Goal: Transaction & Acquisition: Obtain resource

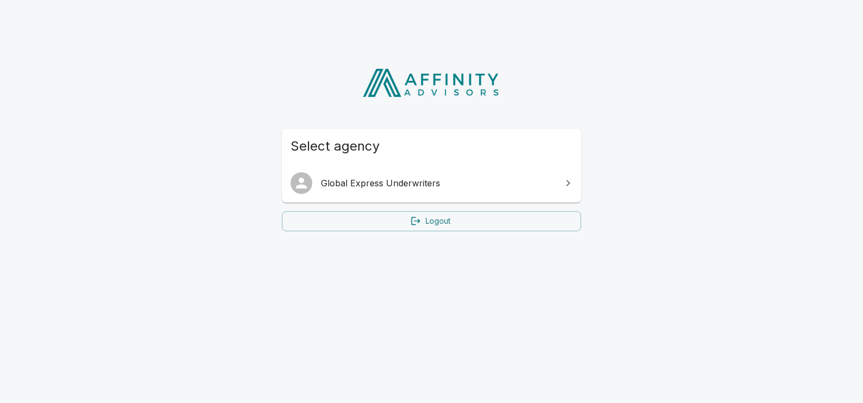
click at [415, 182] on span "Global Express Underwriters" at bounding box center [438, 183] width 234 height 13
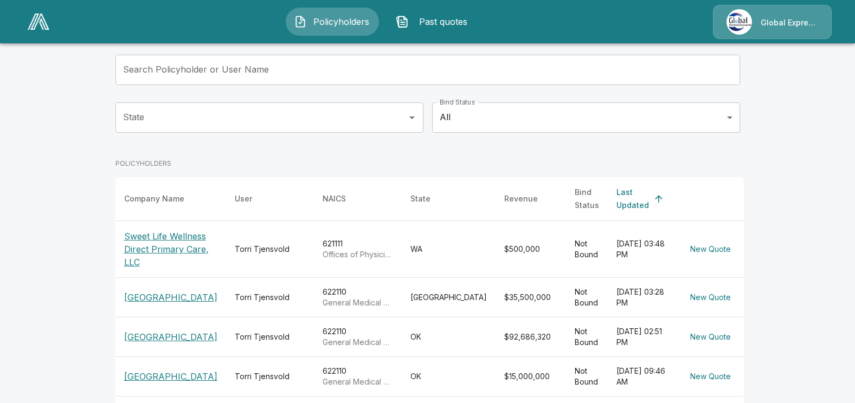
scroll to position [108, 0]
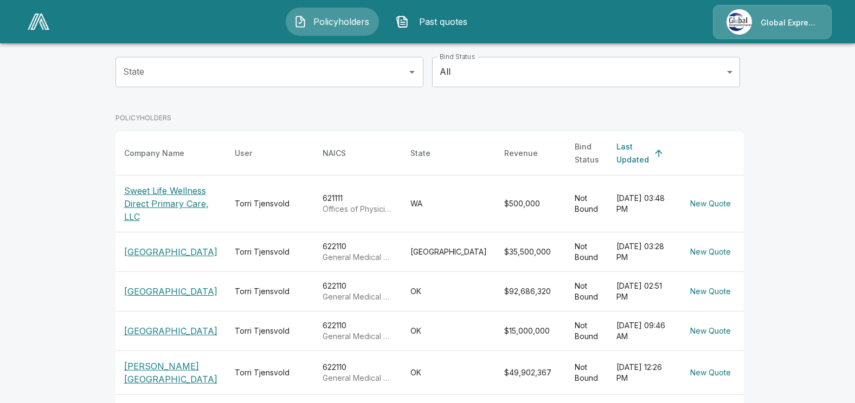
click at [189, 385] on p "[PERSON_NAME][GEOGRAPHIC_DATA]" at bounding box center [170, 373] width 93 height 26
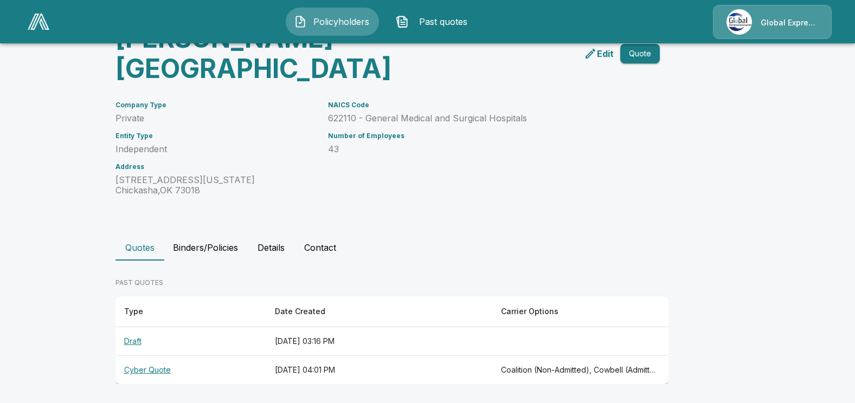
scroll to position [70, 0]
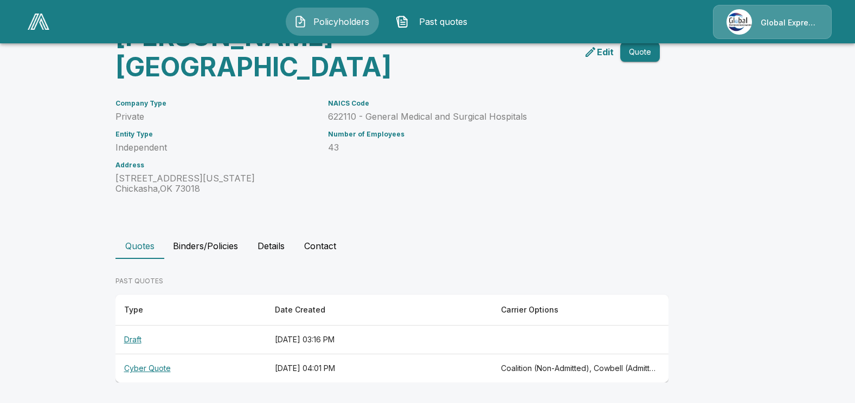
click at [161, 370] on th "Cyber Quote" at bounding box center [190, 369] width 151 height 29
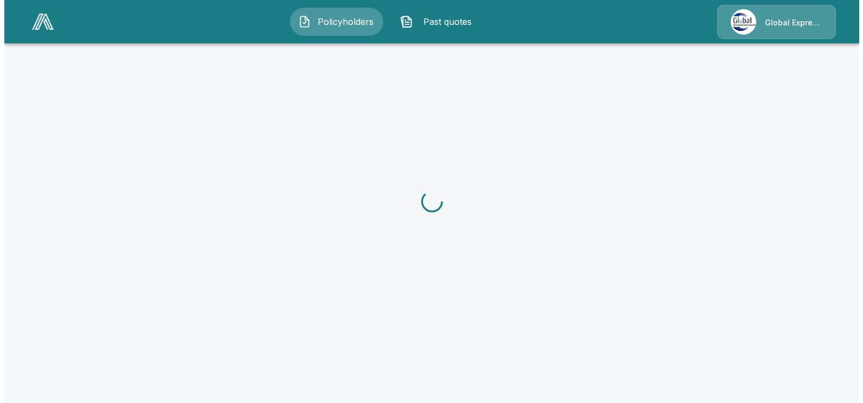
scroll to position [70, 0]
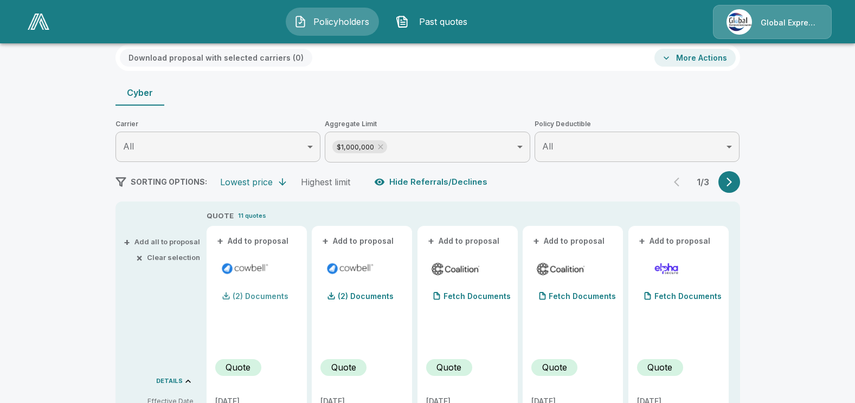
click at [274, 295] on p "(2) Documents" at bounding box center [261, 297] width 56 height 8
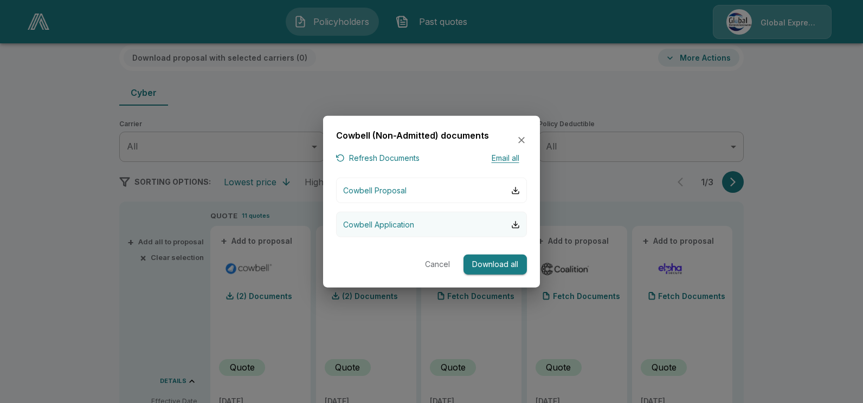
click at [379, 225] on p "Cowbell Application" at bounding box center [378, 224] width 71 height 11
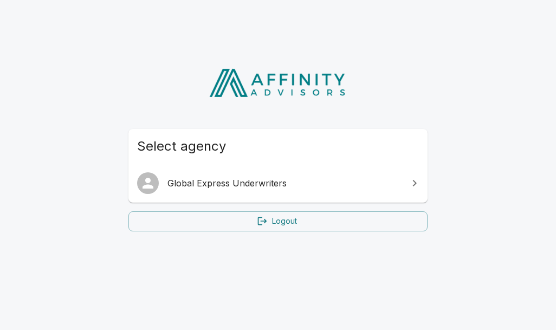
click at [233, 182] on span "Global Express Underwriters" at bounding box center [285, 183] width 234 height 13
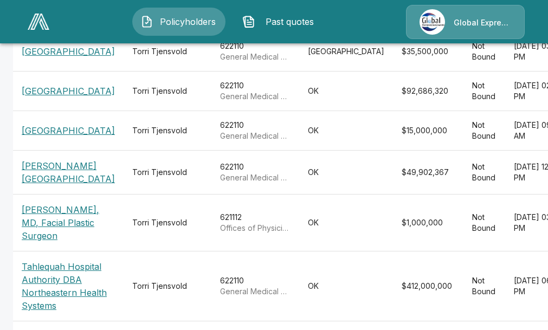
scroll to position [325, 0]
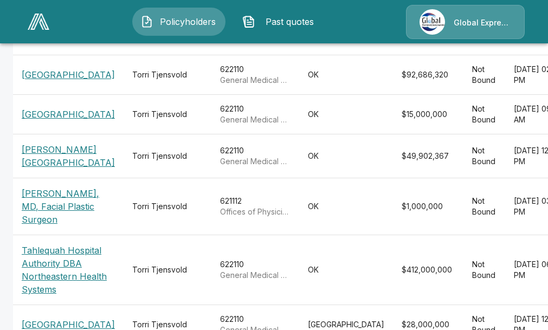
click at [23, 169] on p "Grady Memorial Hospital" at bounding box center [68, 156] width 93 height 26
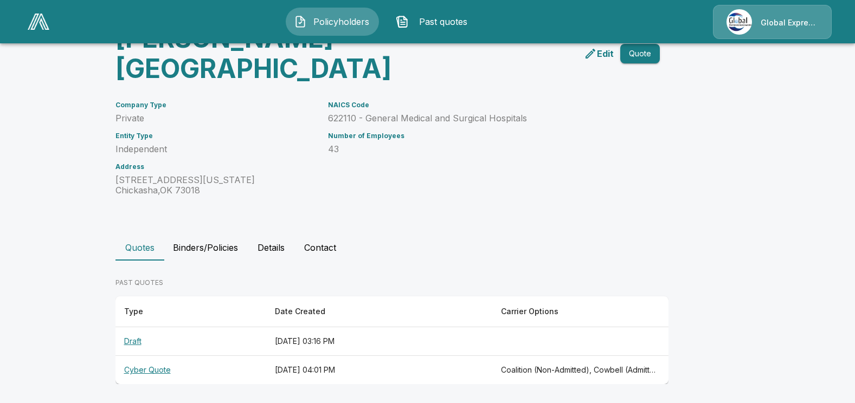
scroll to position [70, 0]
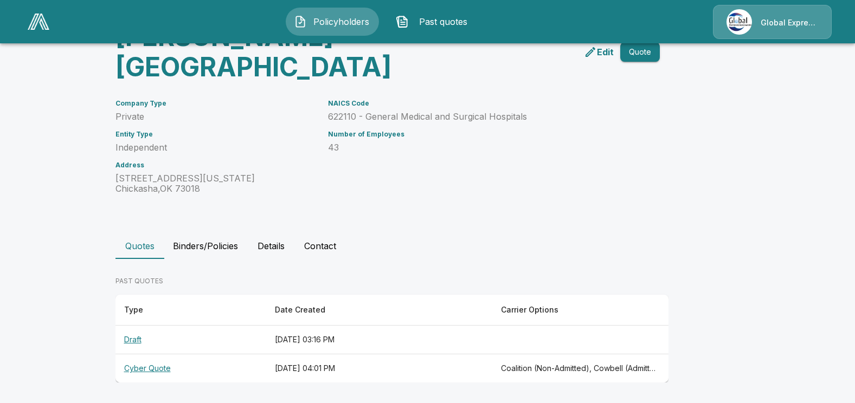
click at [156, 330] on th "Cyber Quote" at bounding box center [190, 369] width 151 height 29
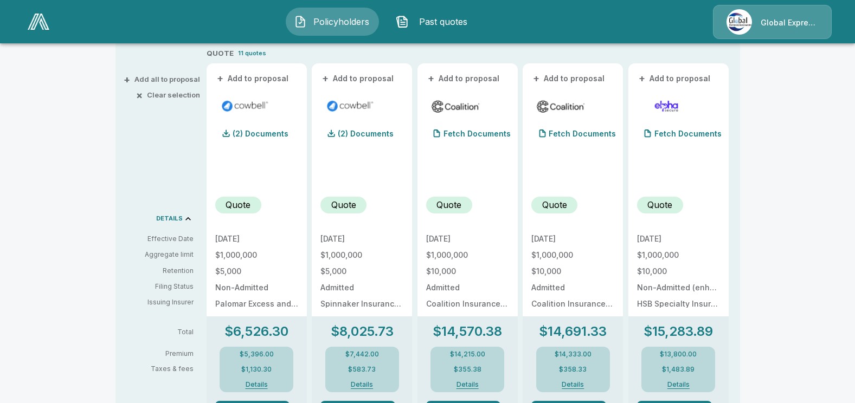
scroll to position [287, 0]
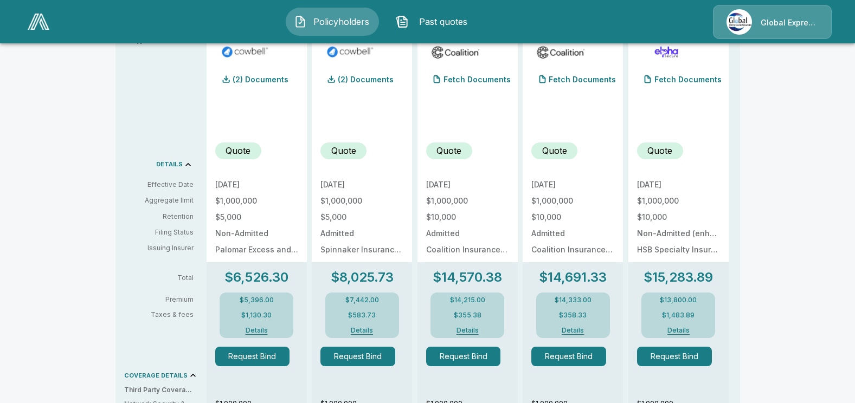
click at [259, 330] on button "Details" at bounding box center [256, 330] width 43 height 7
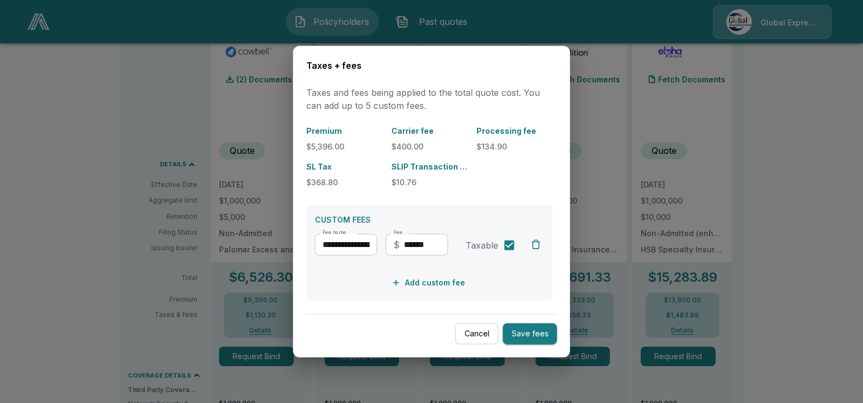
click at [541, 329] on button "Save fees" at bounding box center [530, 334] width 54 height 21
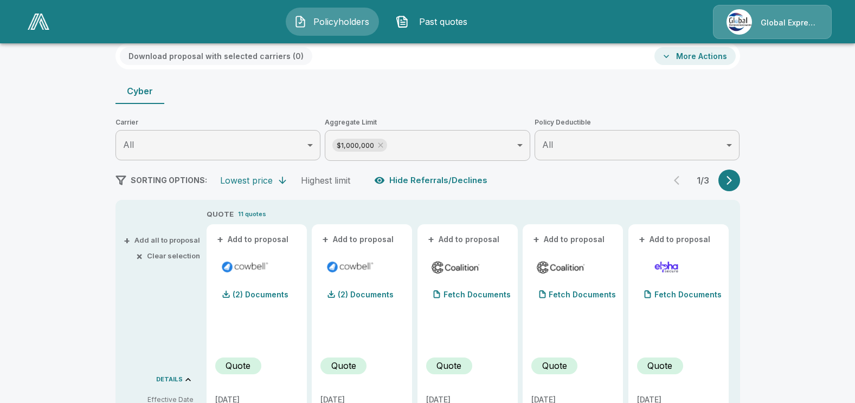
scroll to position [70, 0]
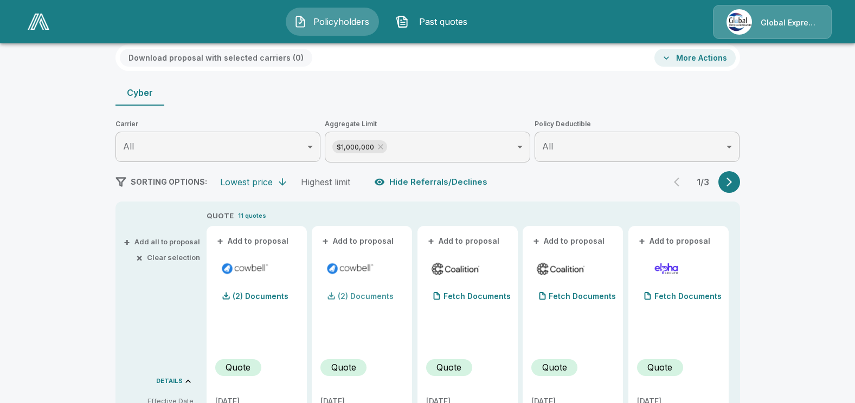
click at [369, 295] on p "(2) Documents" at bounding box center [366, 297] width 56 height 8
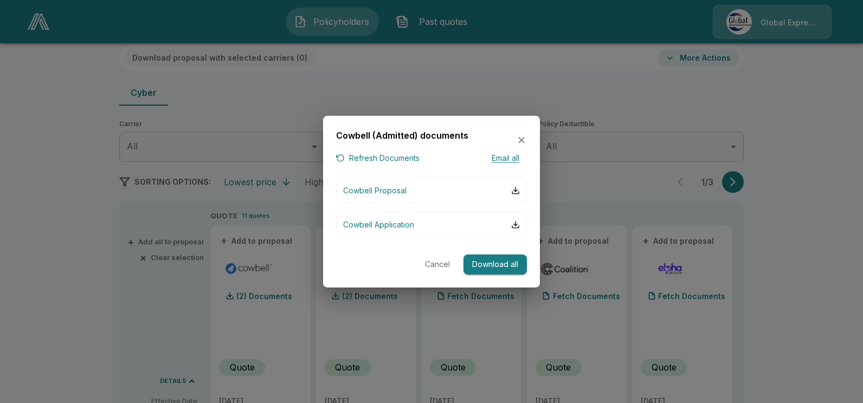
click at [556, 274] on div at bounding box center [431, 201] width 863 height 403
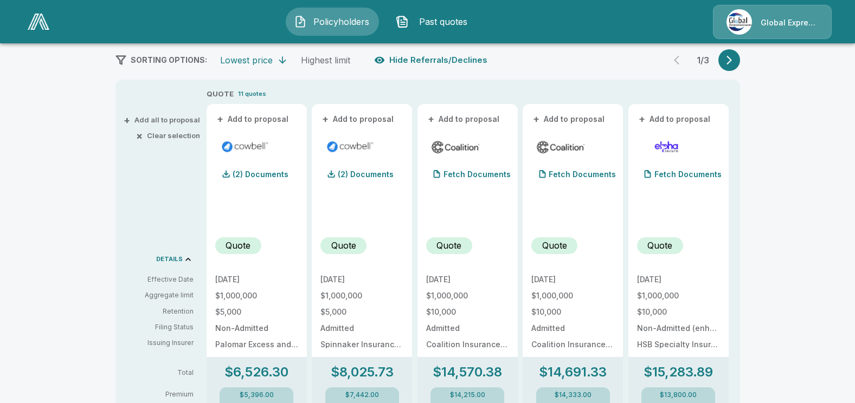
scroll to position [287, 0]
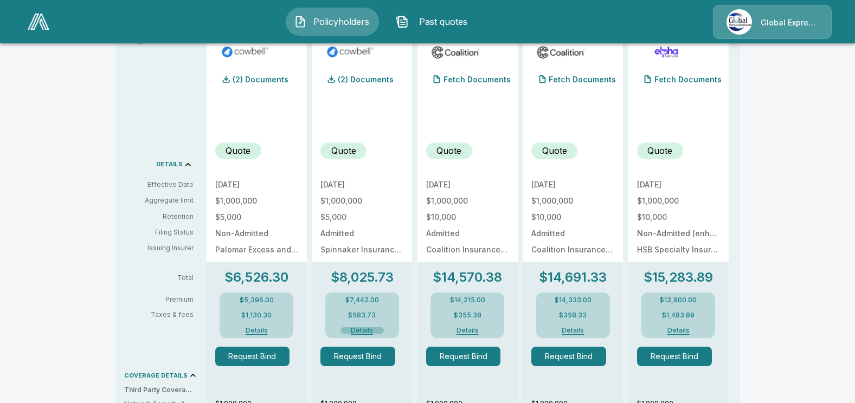
click at [372, 328] on button "Details" at bounding box center [361, 330] width 43 height 7
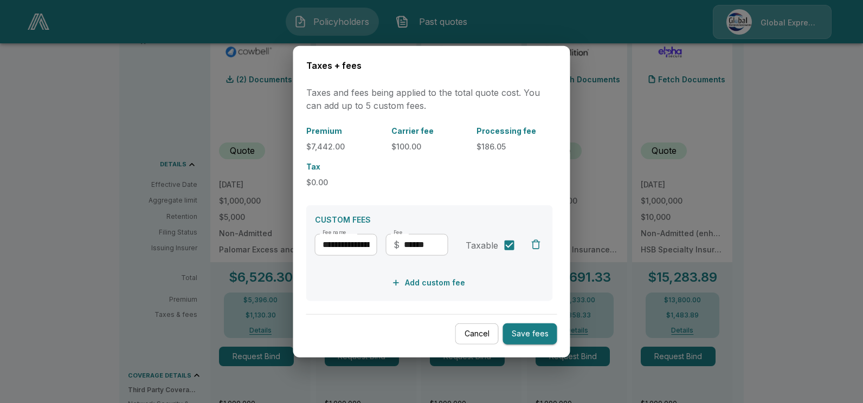
click at [556, 210] on div at bounding box center [431, 201] width 863 height 403
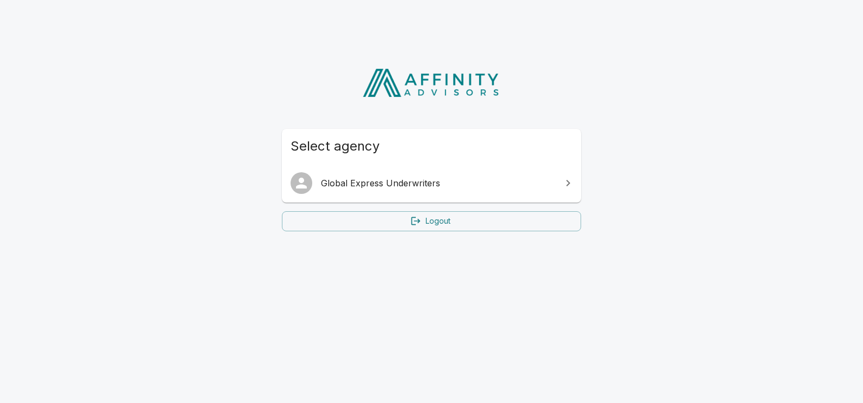
click at [350, 183] on span "Global Express Underwriters" at bounding box center [438, 183] width 234 height 13
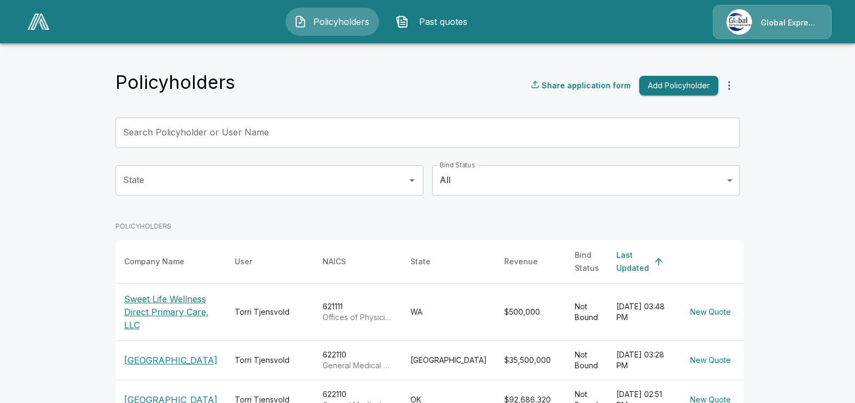
click at [162, 360] on p "[GEOGRAPHIC_DATA]" at bounding box center [170, 360] width 93 height 13
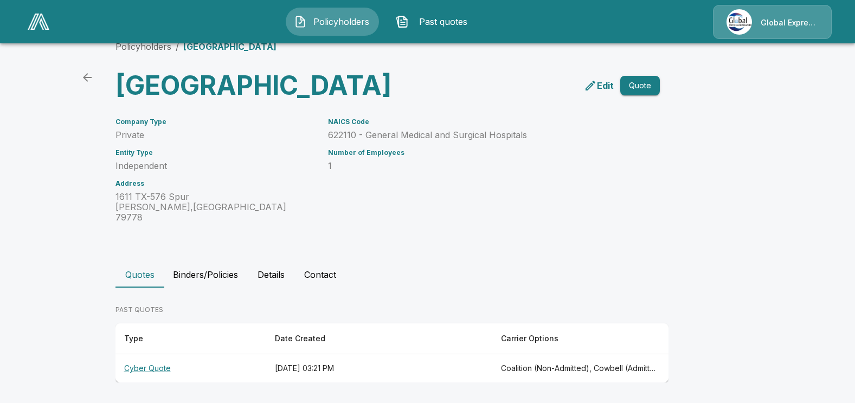
scroll to position [41, 0]
click at [143, 365] on th "Cyber Quote" at bounding box center [190, 369] width 151 height 29
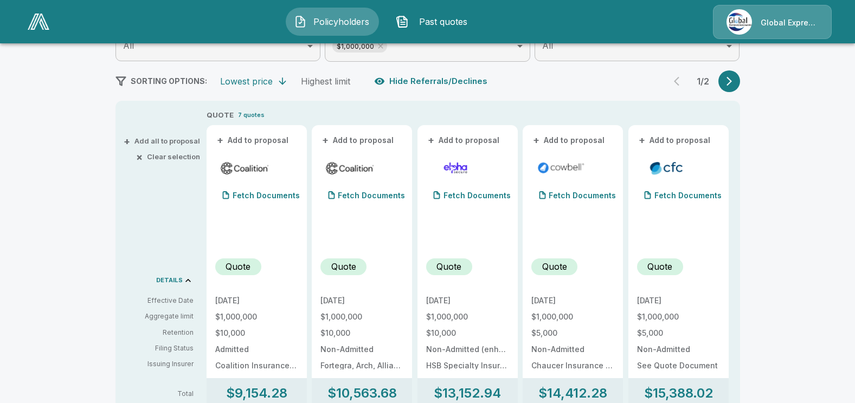
scroll to position [150, 0]
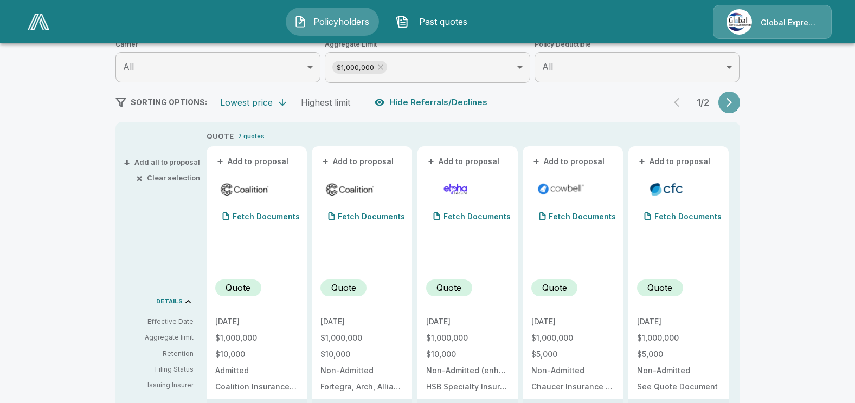
click at [729, 99] on icon "button" at bounding box center [729, 102] width 11 height 11
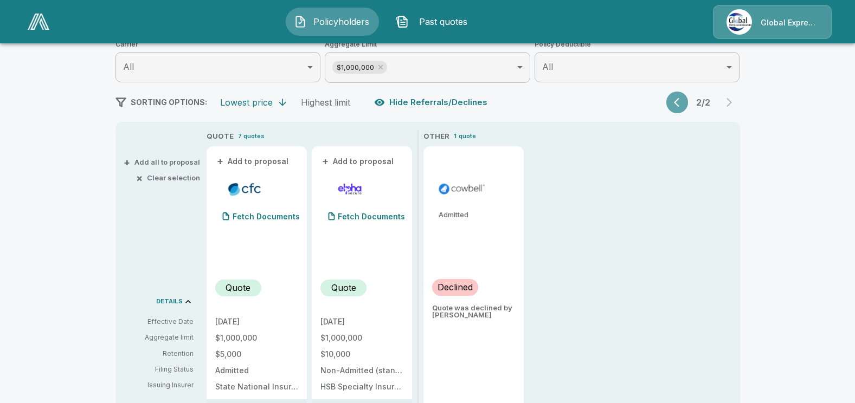
click at [680, 103] on icon "button" at bounding box center [679, 102] width 11 height 11
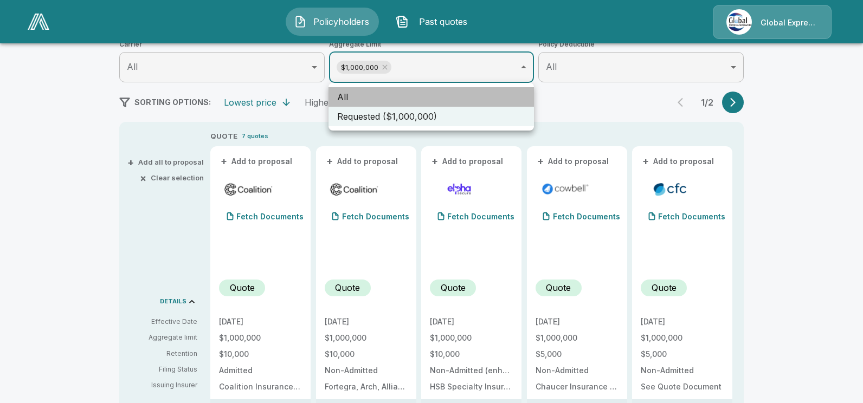
click at [447, 92] on li "All" at bounding box center [431, 97] width 205 height 20
click at [436, 93] on li "All" at bounding box center [431, 97] width 205 height 20
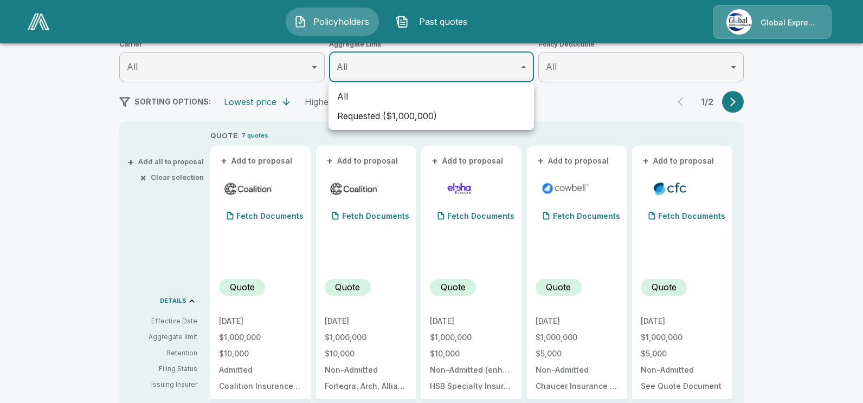
click at [733, 99] on div at bounding box center [431, 201] width 863 height 403
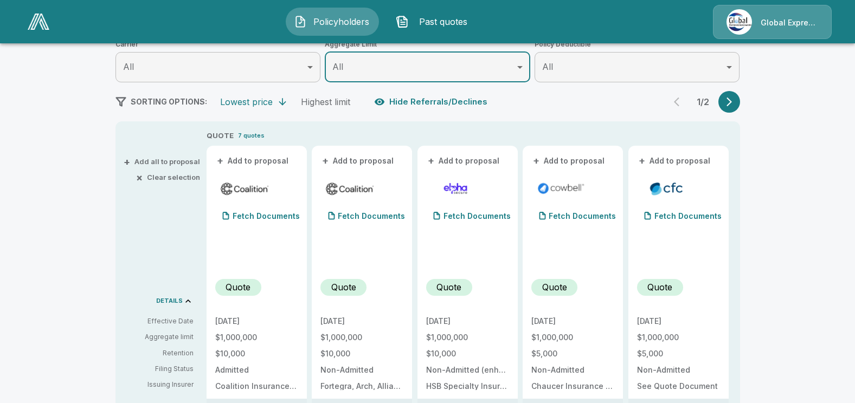
click at [735, 100] on icon "button" at bounding box center [729, 101] width 11 height 11
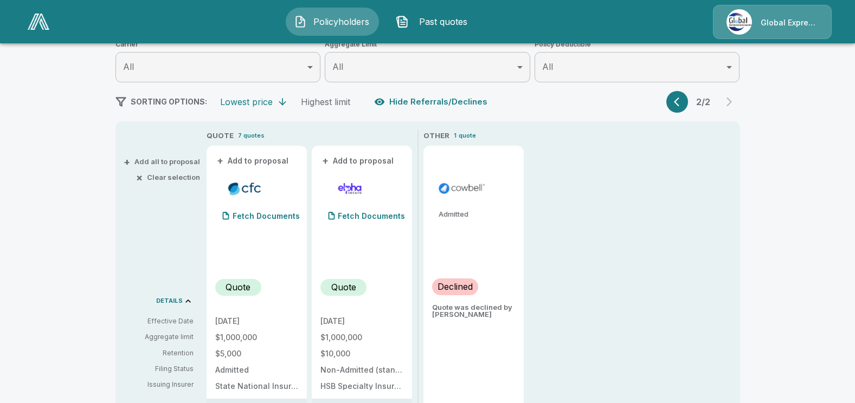
click at [469, 135] on p "quote" at bounding box center [467, 135] width 17 height 9
click at [677, 102] on button "button" at bounding box center [677, 102] width 22 height 22
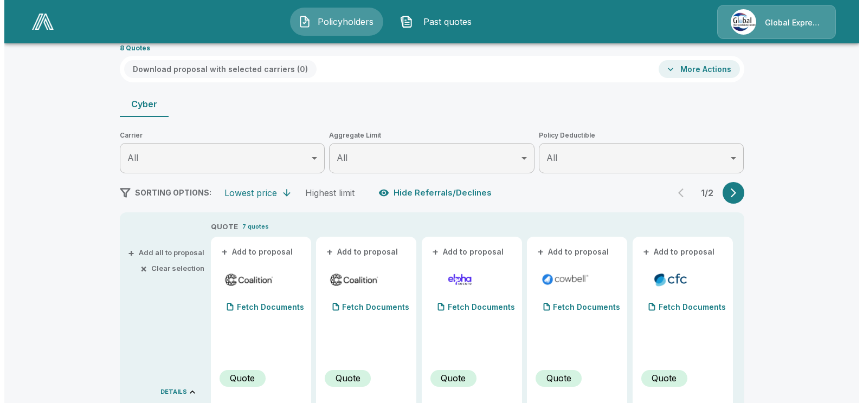
scroll to position [0, 0]
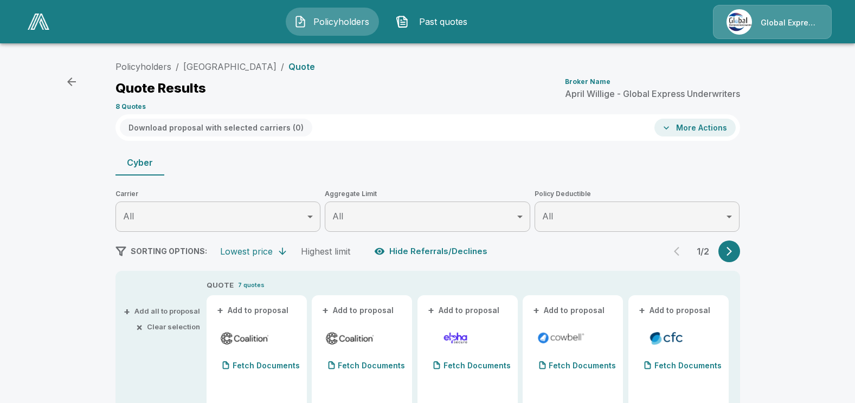
click at [267, 309] on button "+ Add to proposal" at bounding box center [253, 311] width 76 height 12
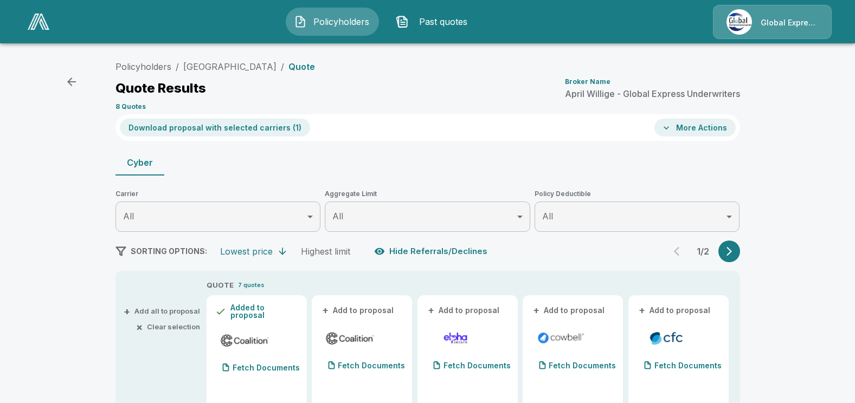
click at [240, 125] on button "Download proposal with selected carriers ( 1 )" at bounding box center [215, 128] width 190 height 18
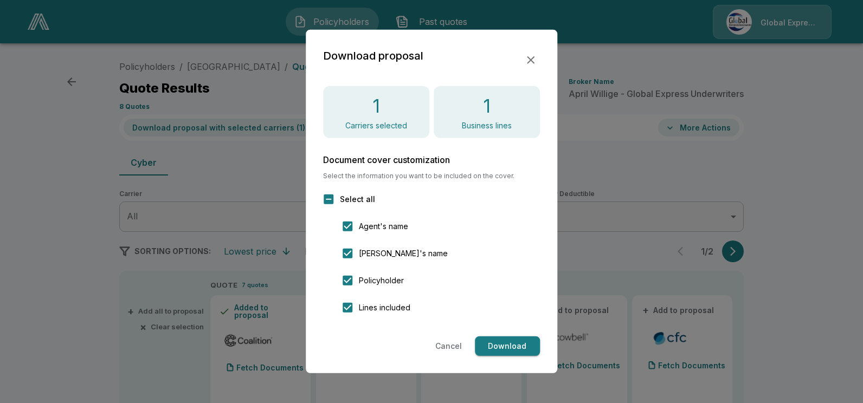
click at [502, 348] on button "Download" at bounding box center [507, 347] width 65 height 20
